Goal: Information Seeking & Learning: Learn about a topic

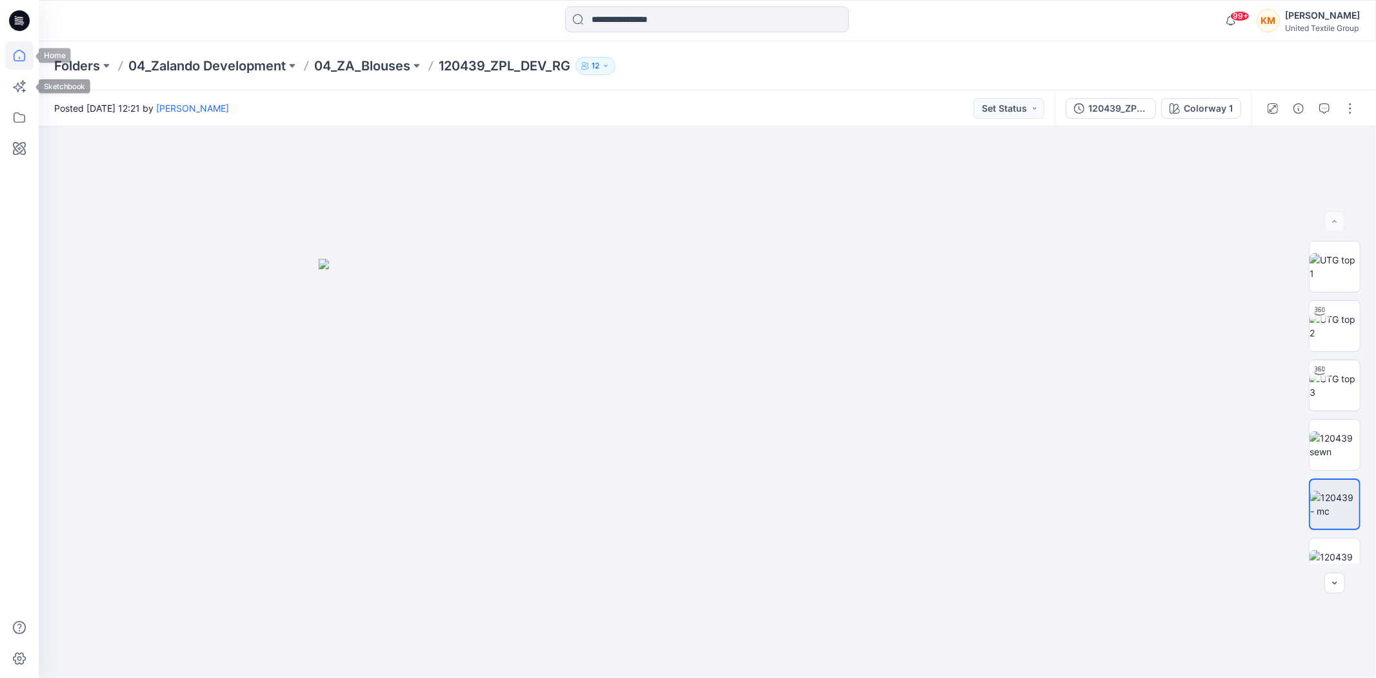
click at [15, 52] on icon at bounding box center [20, 56] width 12 height 12
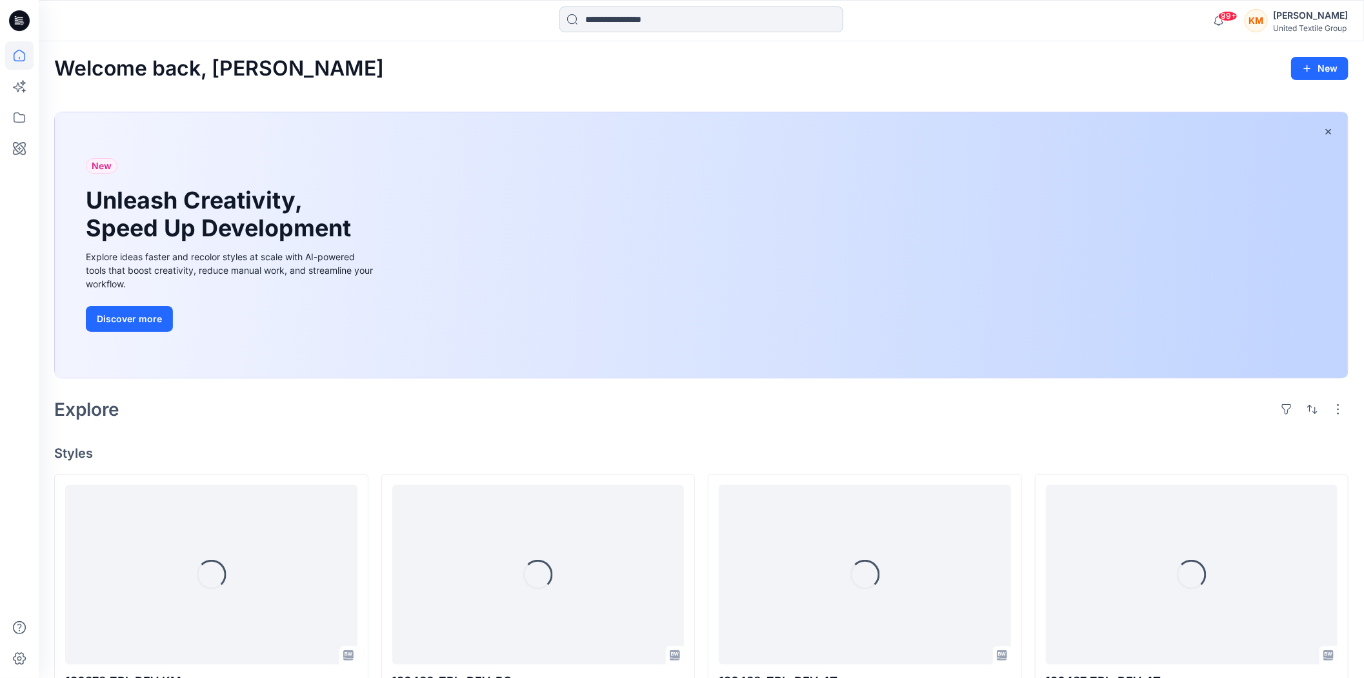
click at [655, 15] on input at bounding box center [702, 19] width 284 height 26
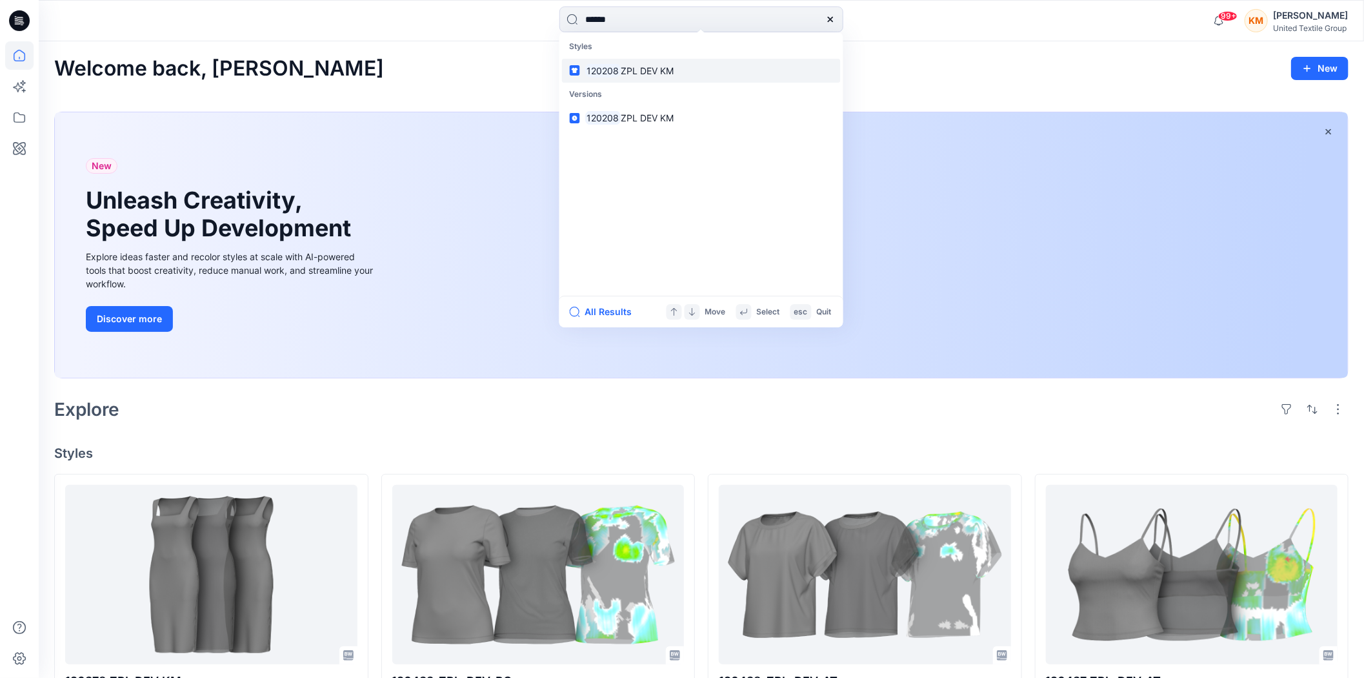
type input "******"
click at [650, 72] on span "ZPL DEV KM" at bounding box center [647, 70] width 53 height 11
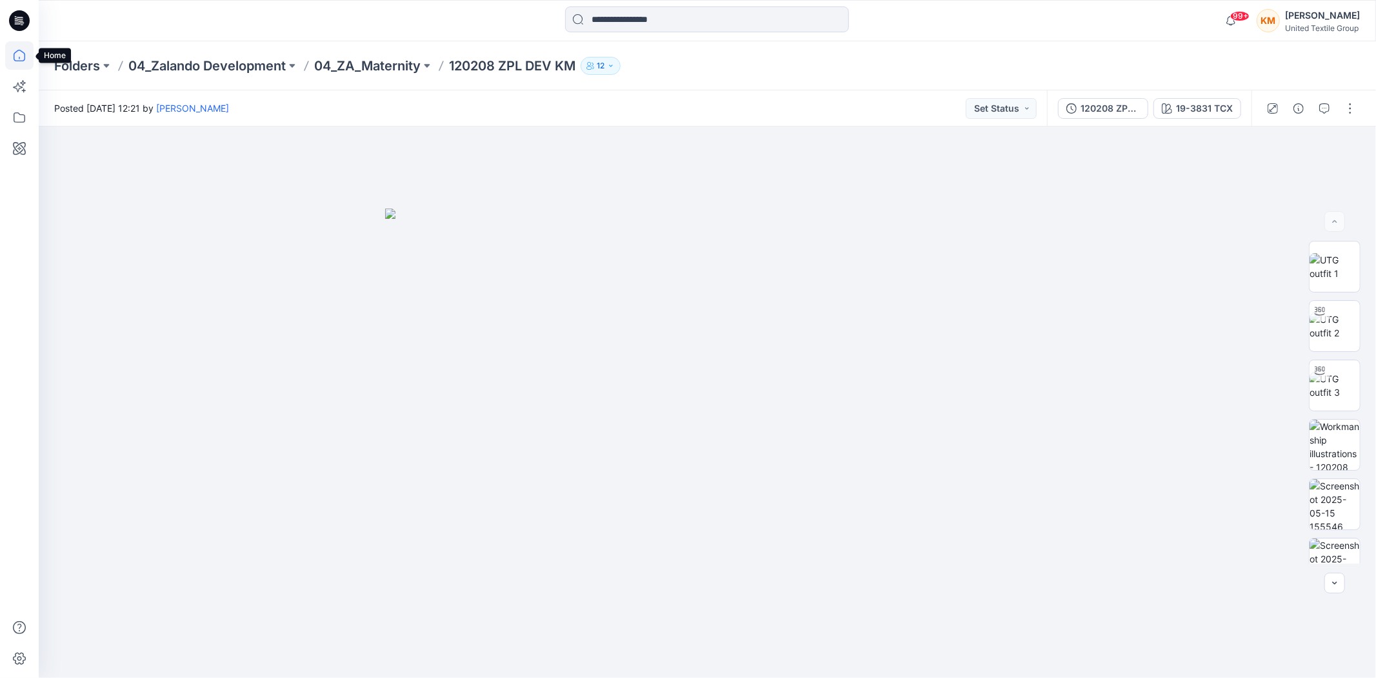
click at [20, 52] on icon at bounding box center [19, 55] width 28 height 28
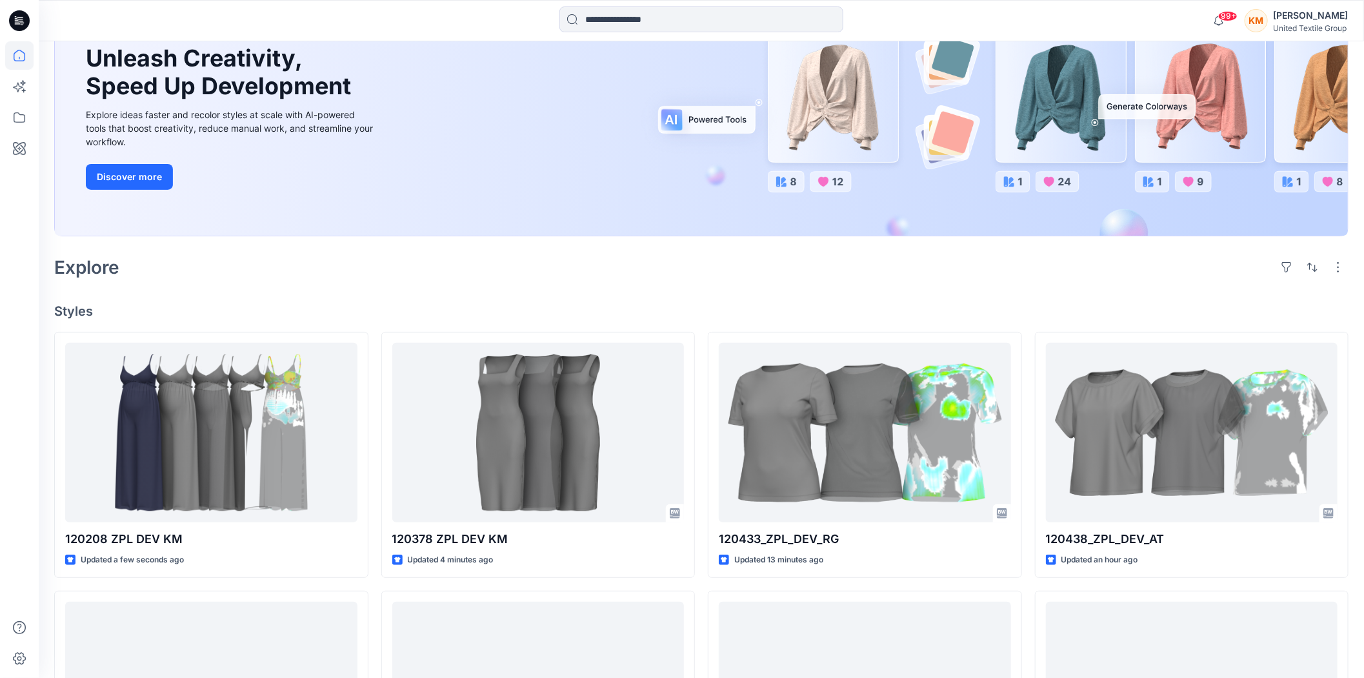
scroll to position [143, 0]
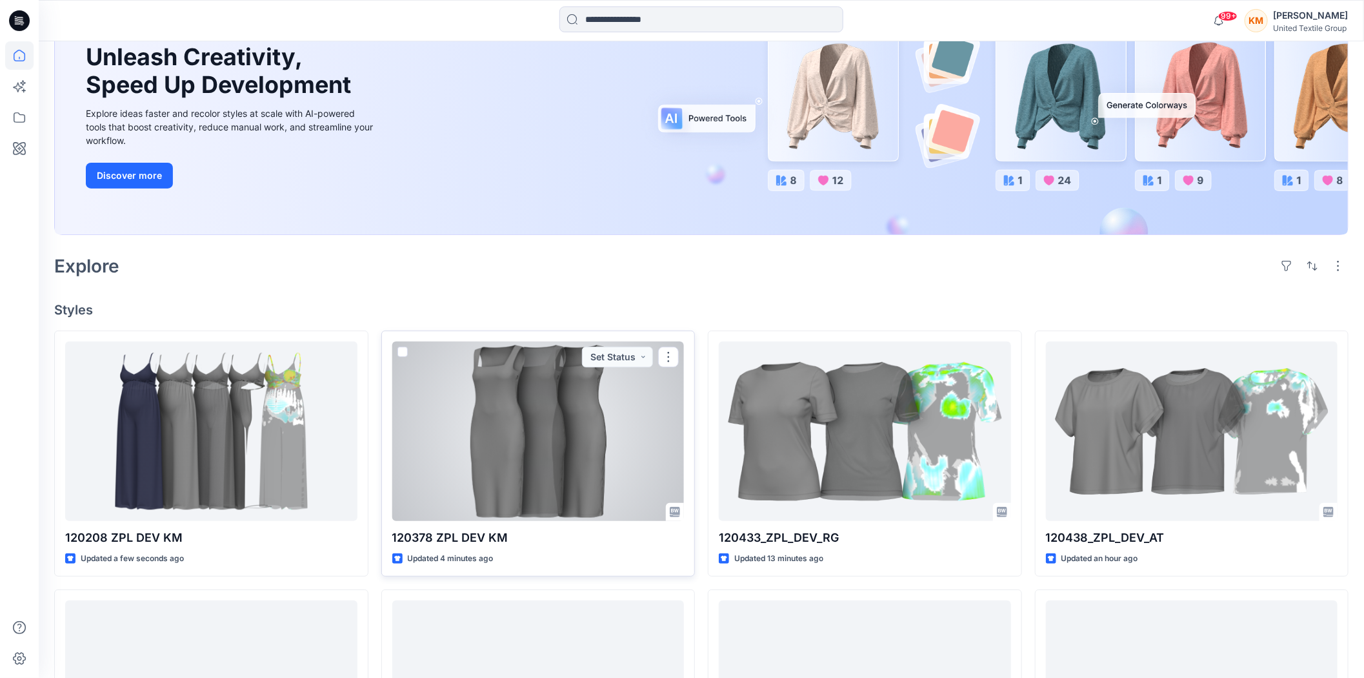
click at [543, 432] on div at bounding box center [538, 430] width 292 height 179
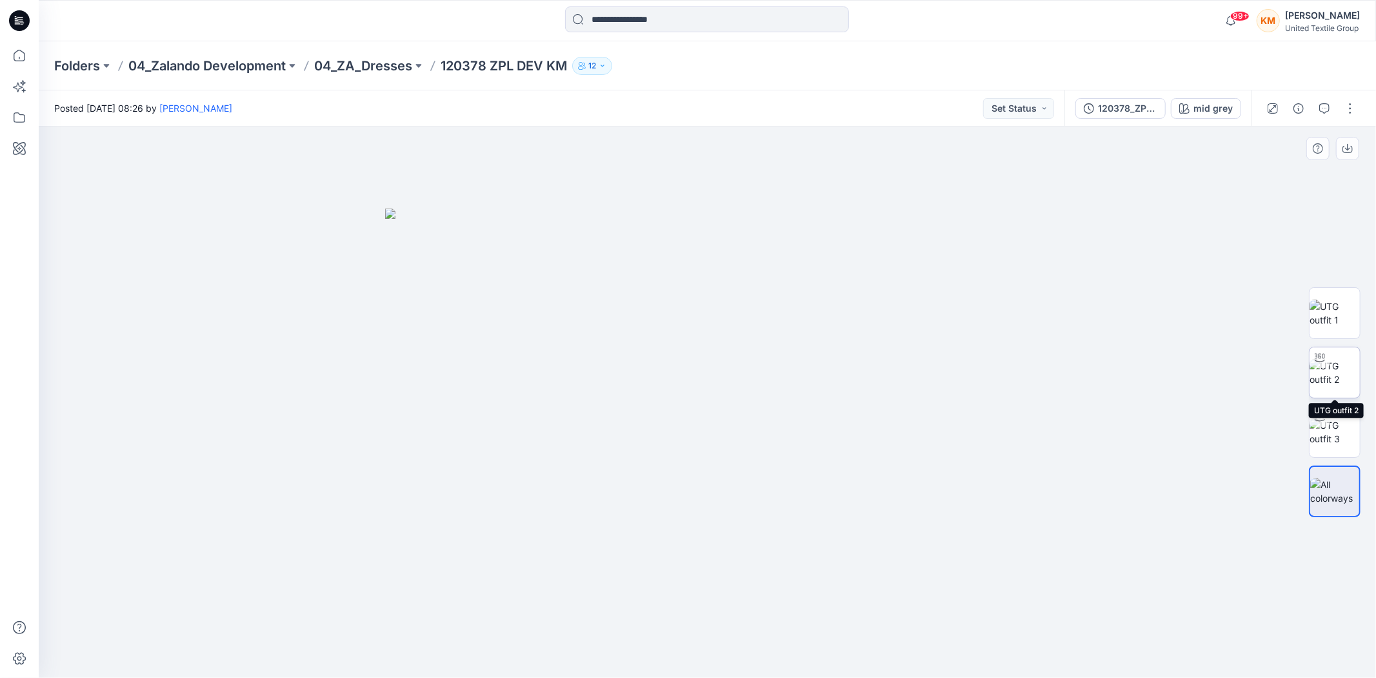
click at [1330, 367] on img at bounding box center [1335, 372] width 50 height 27
drag, startPoint x: 840, startPoint y: 650, endPoint x: 741, endPoint y: 661, distance: 100.0
click at [741, 661] on icon at bounding box center [709, 639] width 390 height 48
drag, startPoint x: 711, startPoint y: 665, endPoint x: 778, endPoint y: 668, distance: 66.5
click at [778, 668] on img at bounding box center [707, 646] width 387 height 63
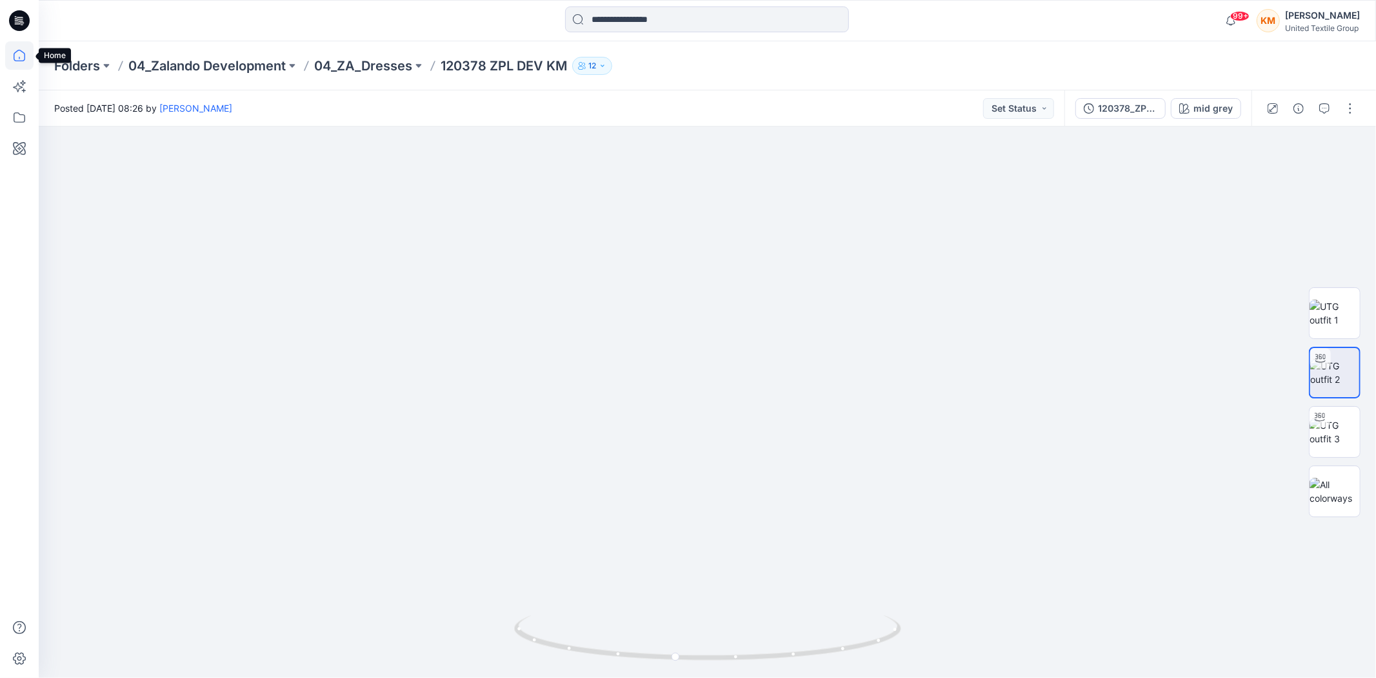
click at [27, 54] on icon at bounding box center [19, 55] width 28 height 28
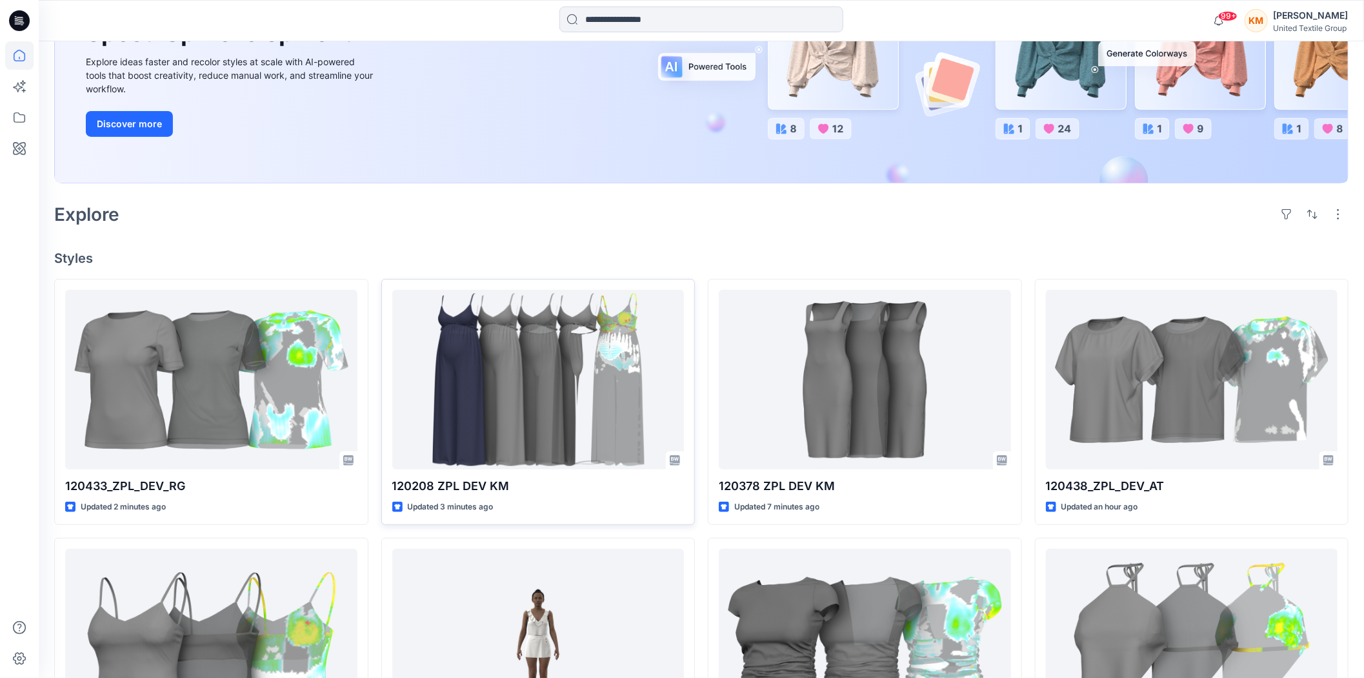
scroll to position [215, 0]
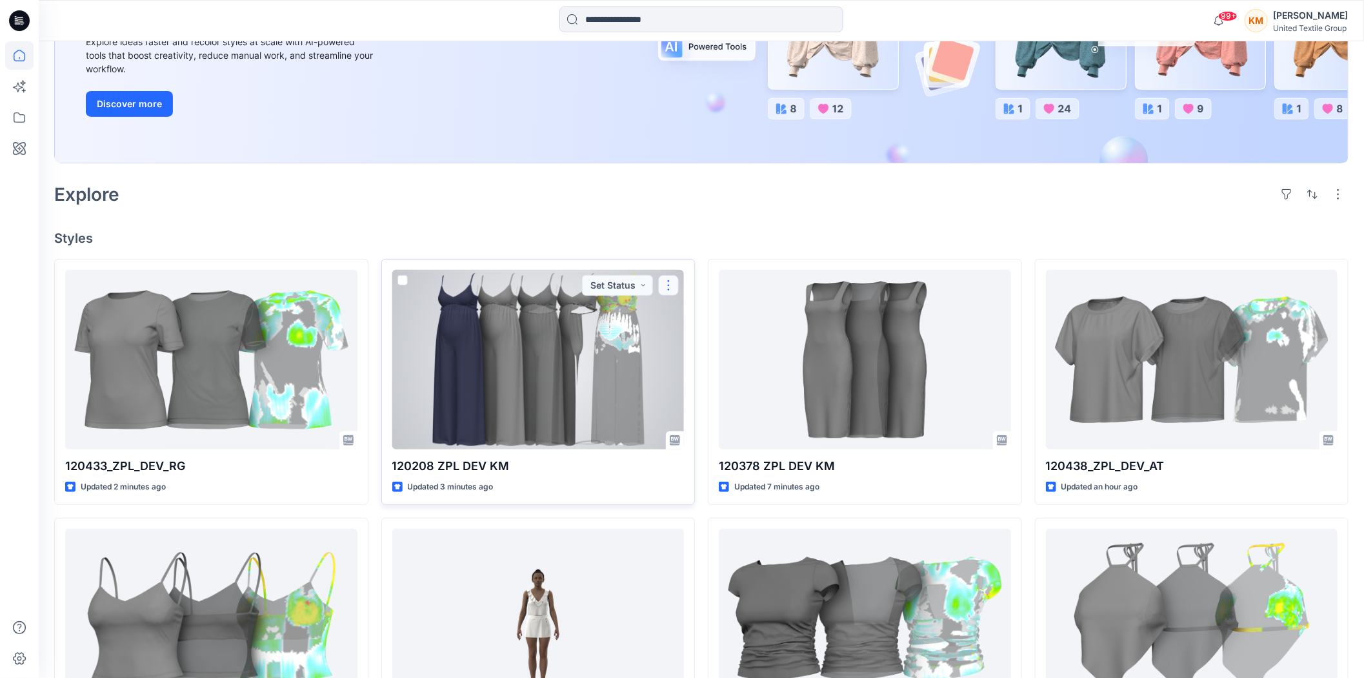
click at [672, 282] on button "button" at bounding box center [668, 285] width 21 height 21
click at [719, 383] on p "Duplicate to..." at bounding box center [713, 387] width 59 height 14
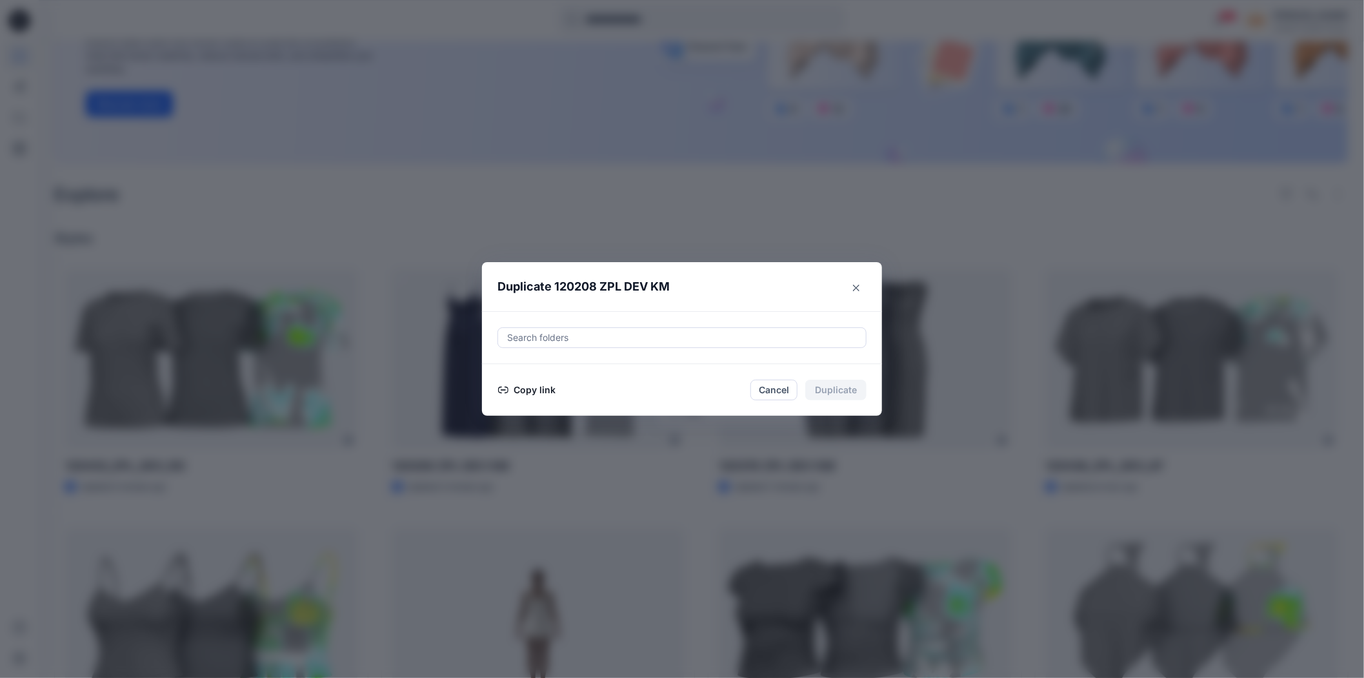
drag, startPoint x: 534, startPoint y: 389, endPoint x: 542, endPoint y: 394, distance: 9.0
click at [536, 389] on button "Copy link" at bounding box center [527, 389] width 59 height 15
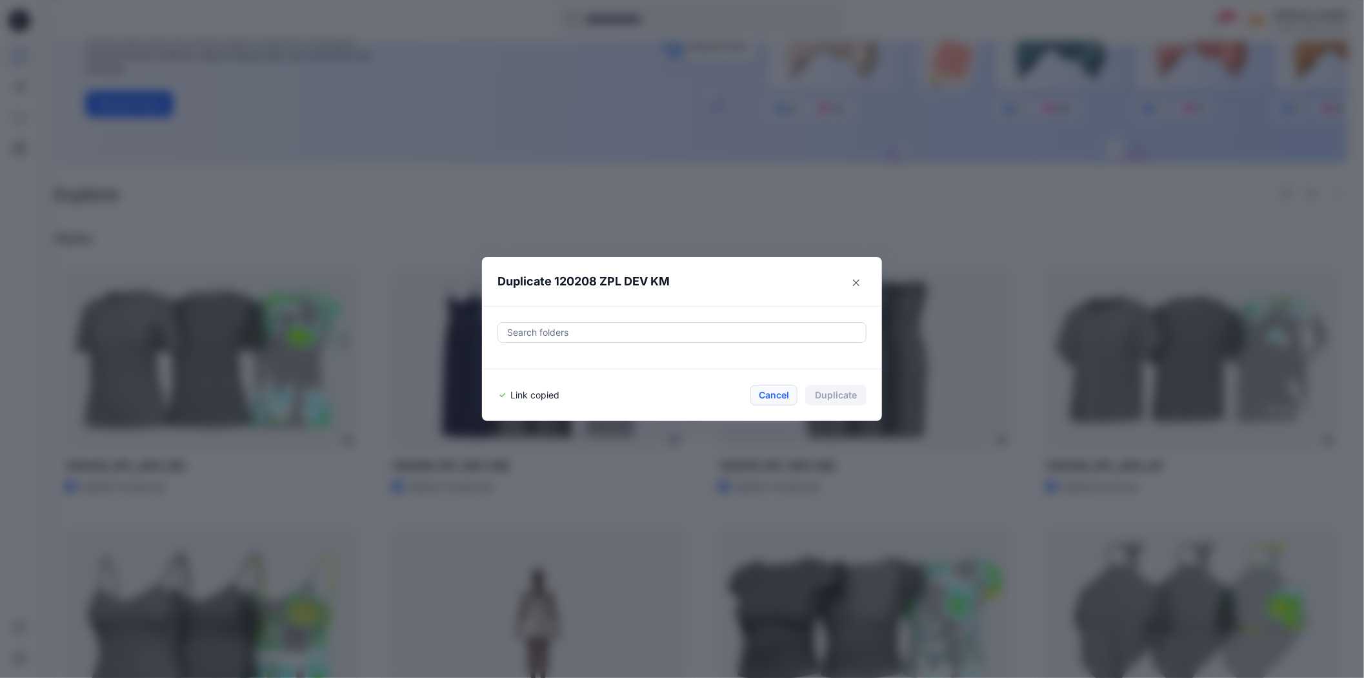
drag, startPoint x: 789, startPoint y: 388, endPoint x: 787, endPoint y: 400, distance: 12.4
click at [789, 388] on button "Cancel" at bounding box center [774, 395] width 47 height 21
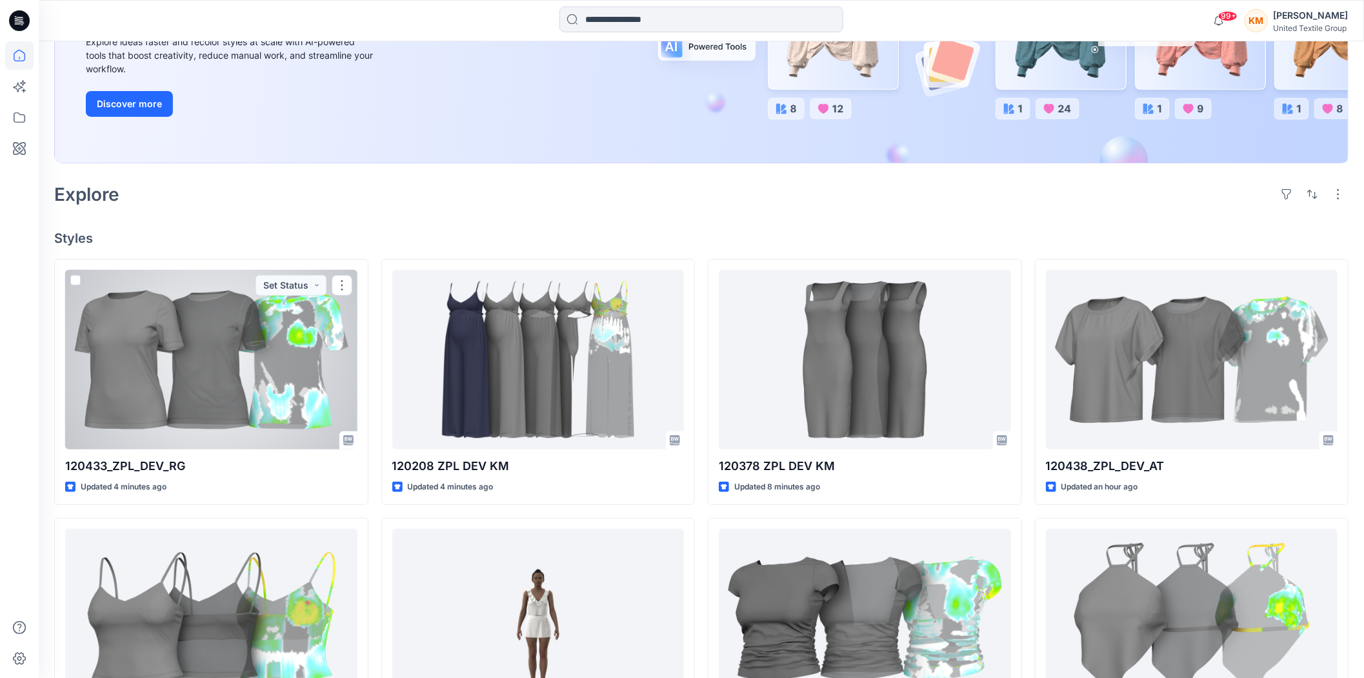
drag, startPoint x: 170, startPoint y: 350, endPoint x: 177, endPoint y: 334, distance: 17.9
click at [170, 348] on div at bounding box center [211, 359] width 292 height 179
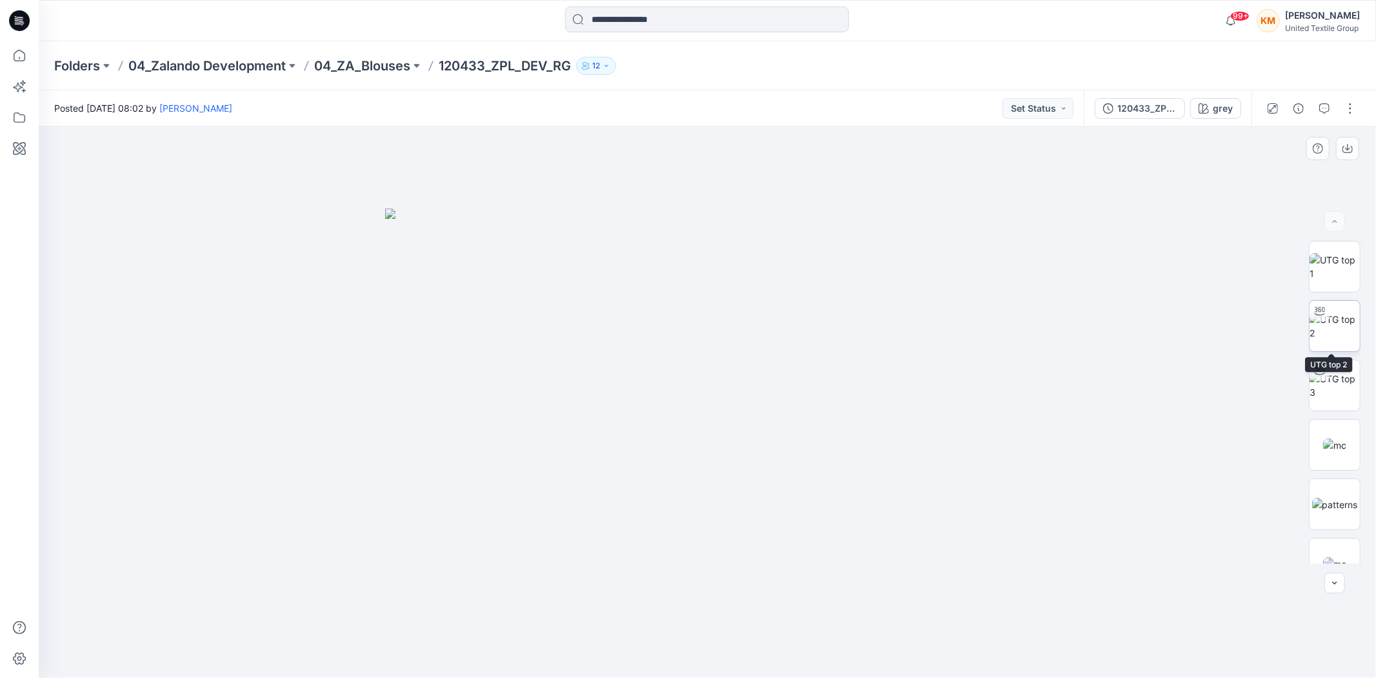
drag, startPoint x: 1343, startPoint y: 330, endPoint x: 1329, endPoint y: 347, distance: 22.1
click at [1340, 330] on img at bounding box center [1335, 325] width 50 height 27
drag, startPoint x: 839, startPoint y: 652, endPoint x: 1324, endPoint y: 592, distance: 489.1
click at [976, 647] on div at bounding box center [708, 401] width 1338 height 551
click at [1328, 505] on img at bounding box center [1336, 505] width 46 height 14
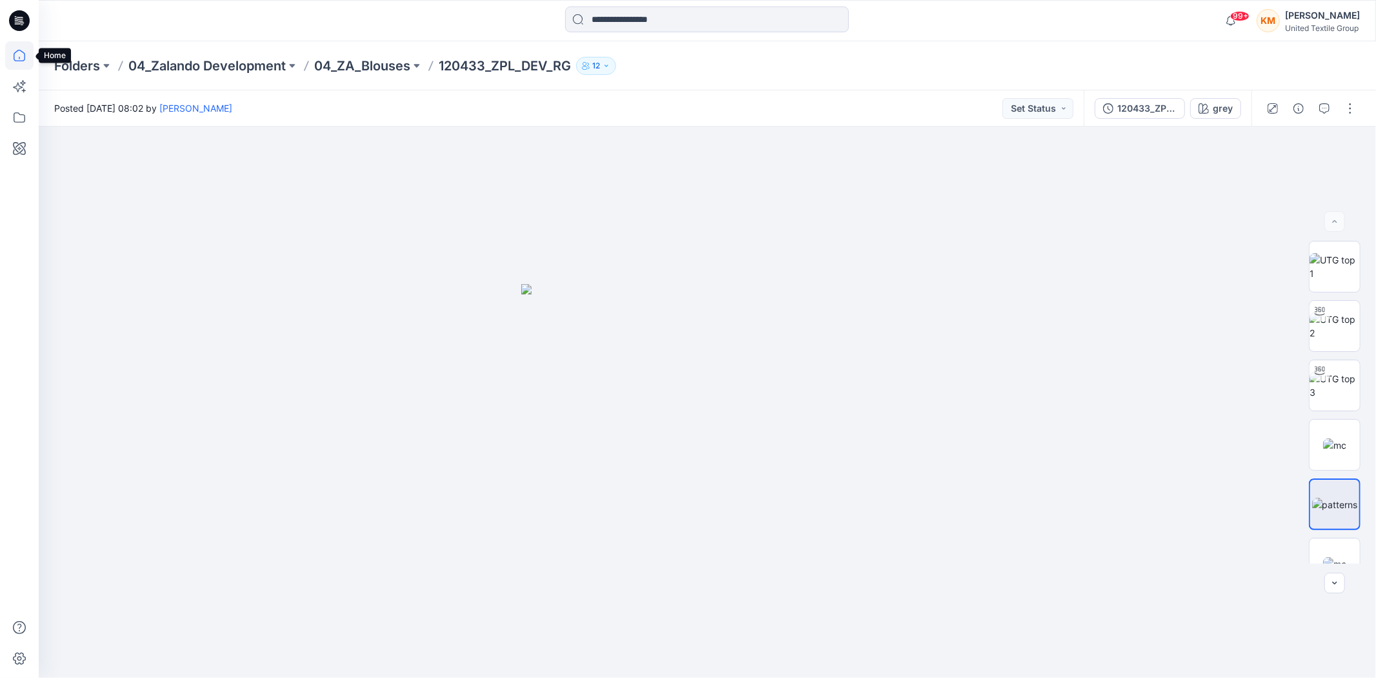
click at [26, 58] on icon at bounding box center [19, 55] width 28 height 28
